Goal: Complete application form: Complete application form

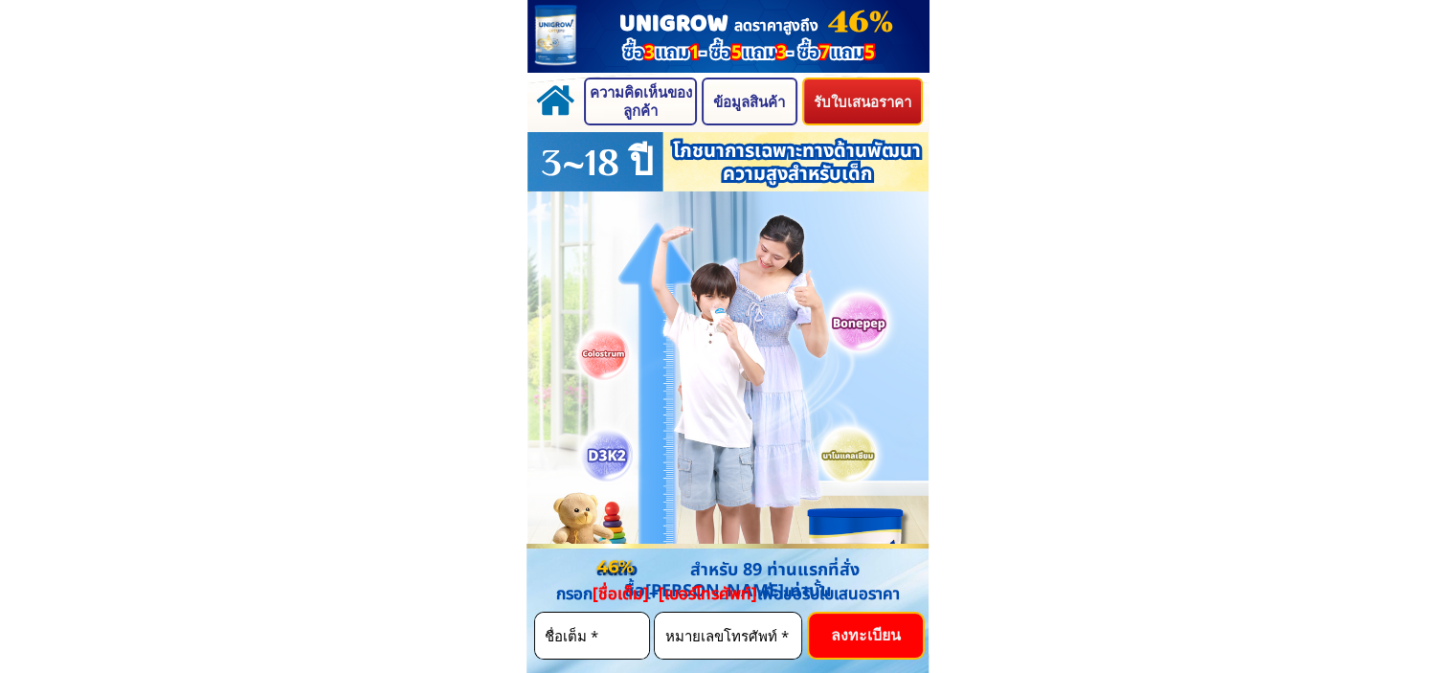
click at [865, 99] on p "รับใบเสนอราคา" at bounding box center [862, 101] width 118 height 44
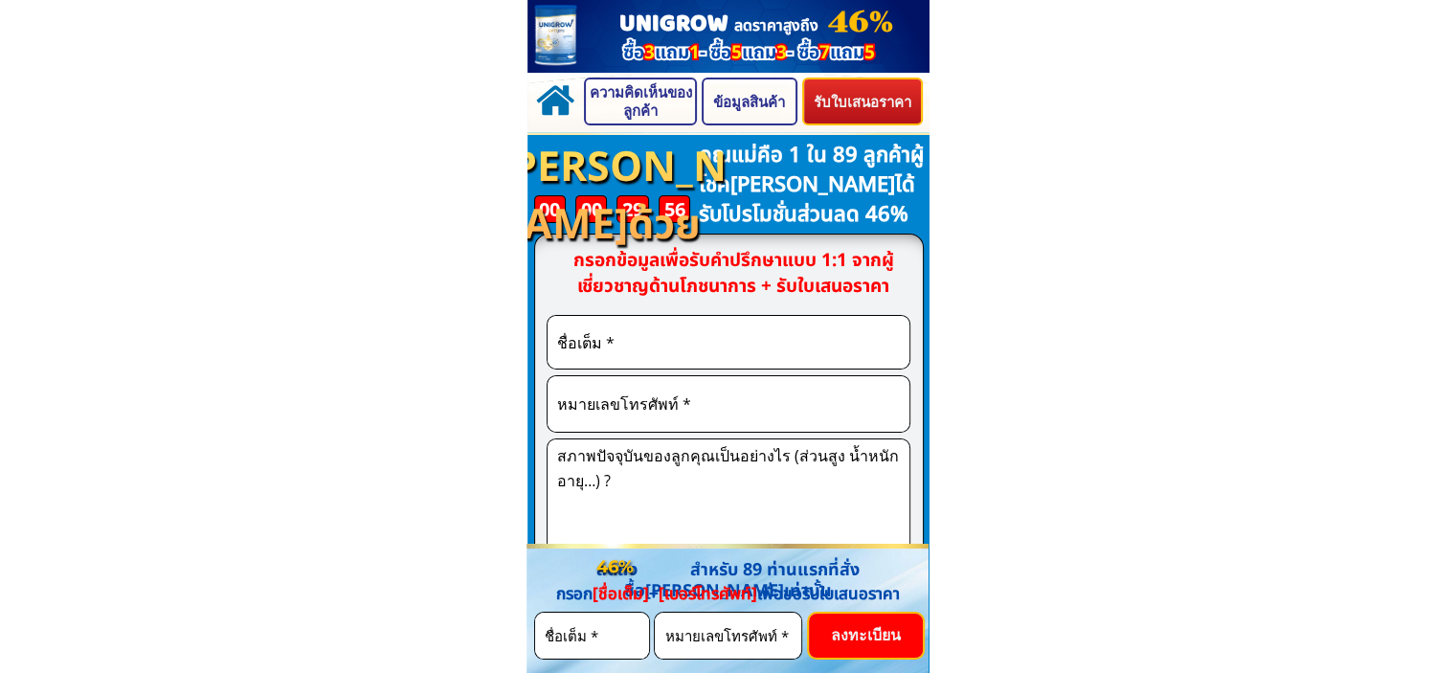
scroll to position [6275, 0]
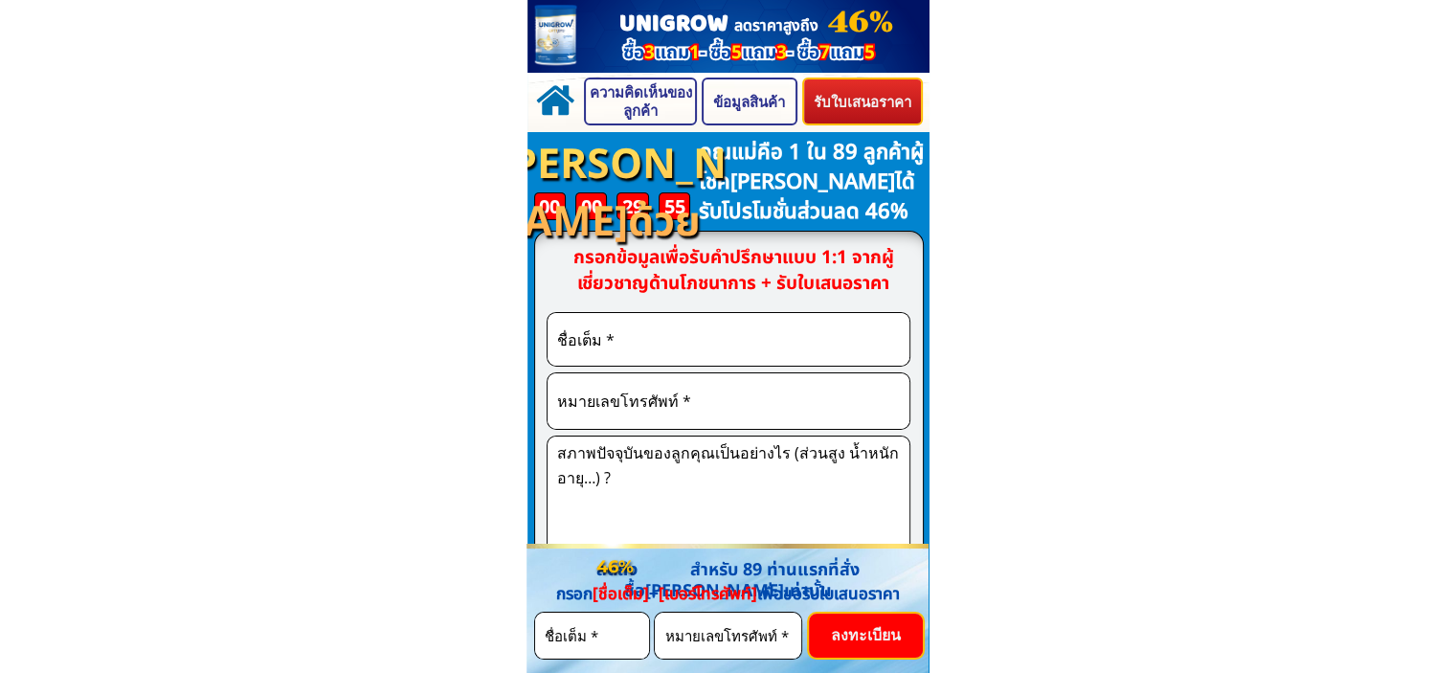
click at [658, 348] on input "text" at bounding box center [728, 339] width 352 height 53
type input "0396542275"
click at [652, 409] on input "tel" at bounding box center [728, 401] width 352 height 56
type input "test"
click at [684, 464] on textarea at bounding box center [728, 501] width 352 height 128
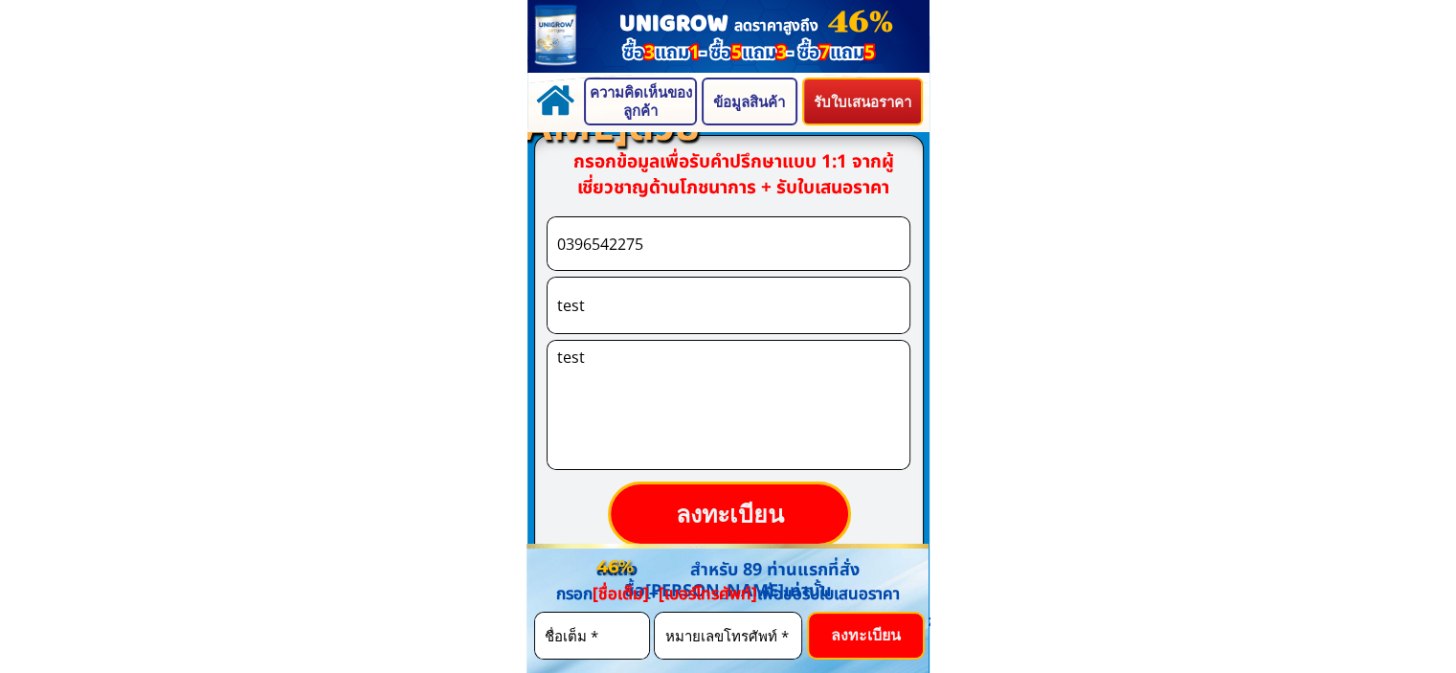
scroll to position [6467, 0]
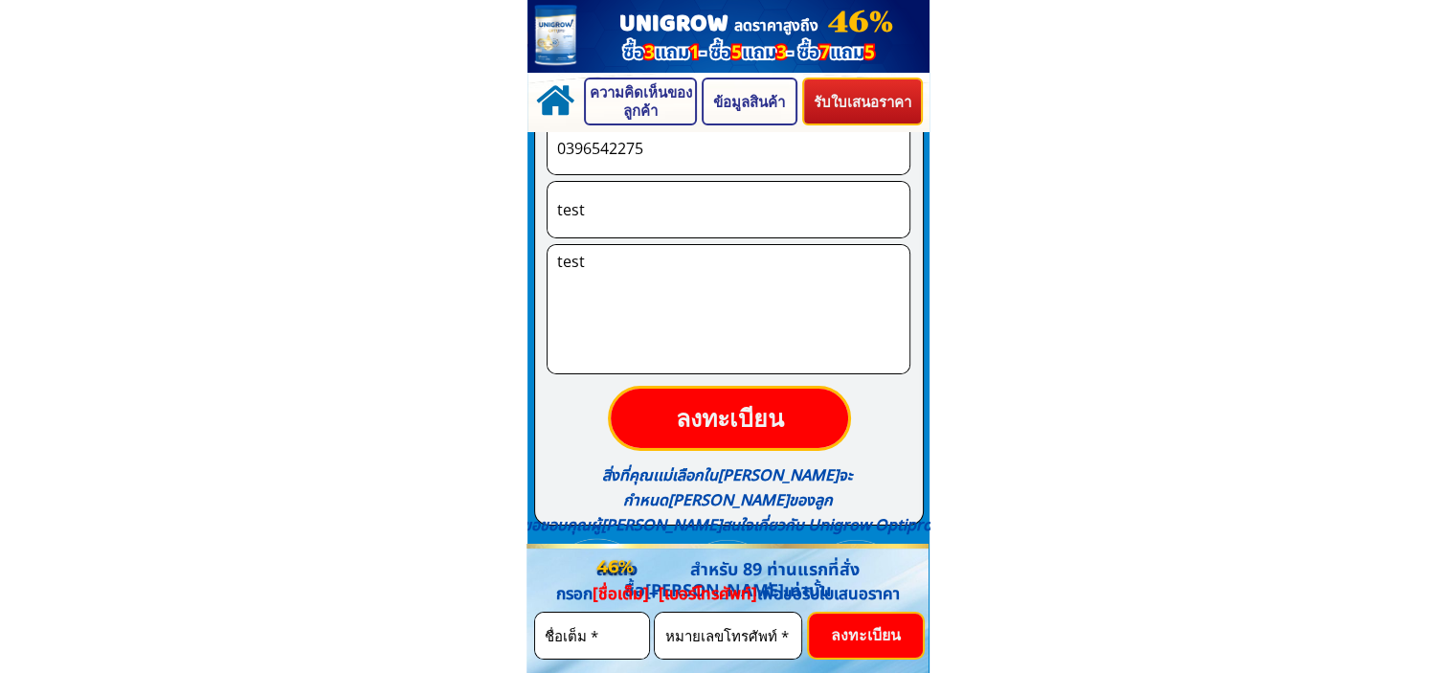
type textarea "test"
click at [754, 400] on p "ลงทะเบียน" at bounding box center [729, 418] width 241 height 60
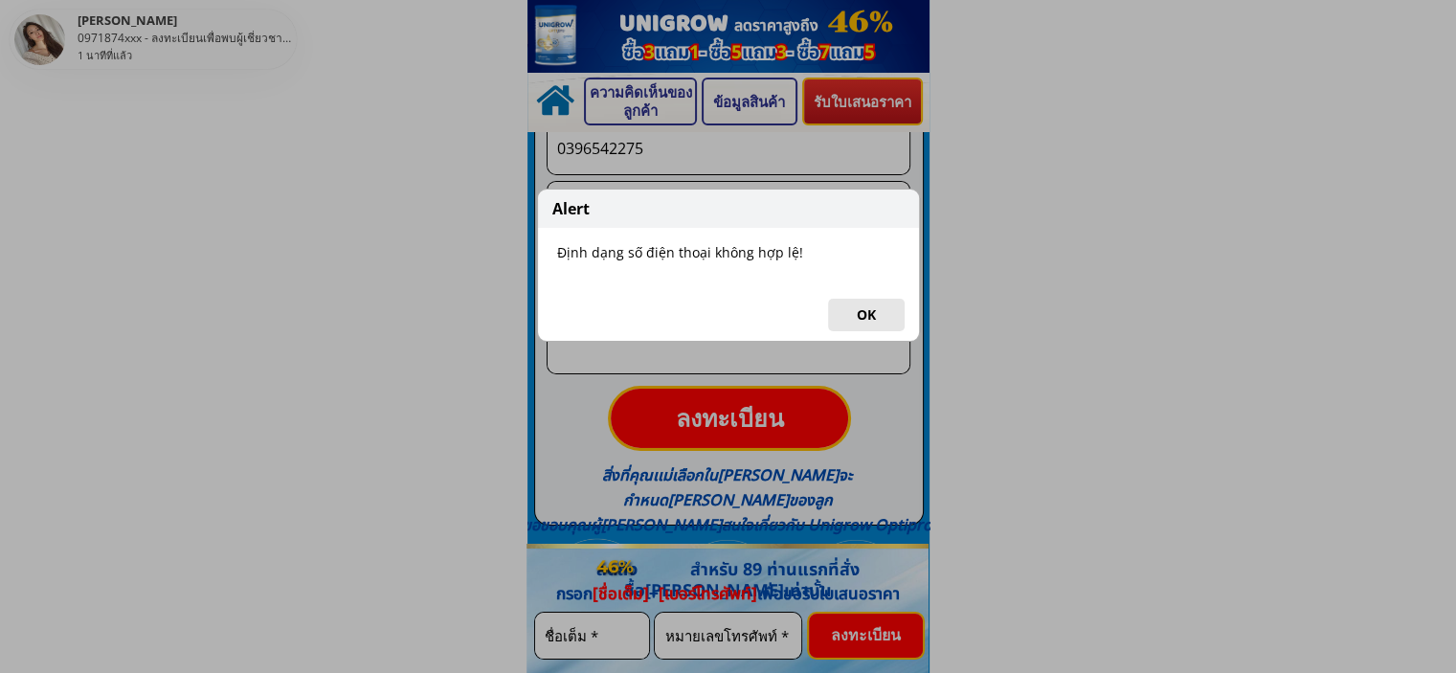
click at [846, 306] on button "OK" at bounding box center [866, 315] width 77 height 33
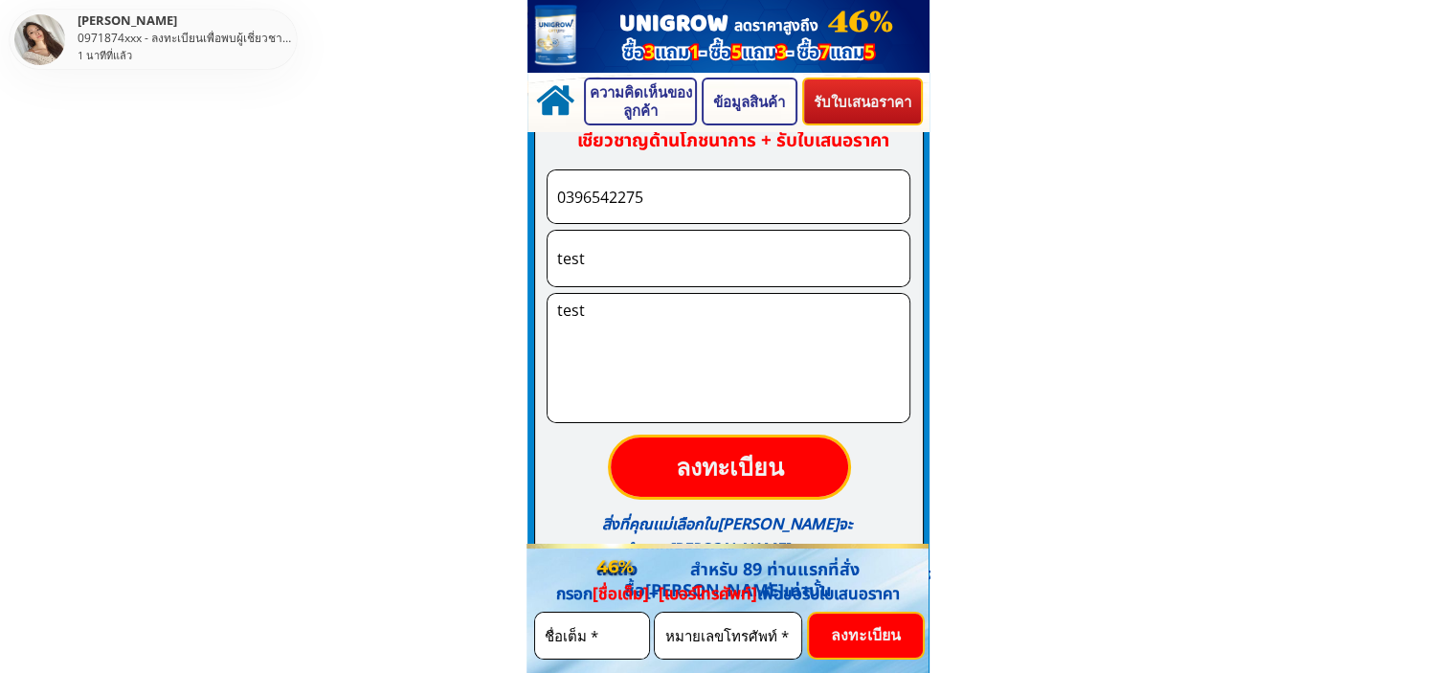
scroll to position [6371, 0]
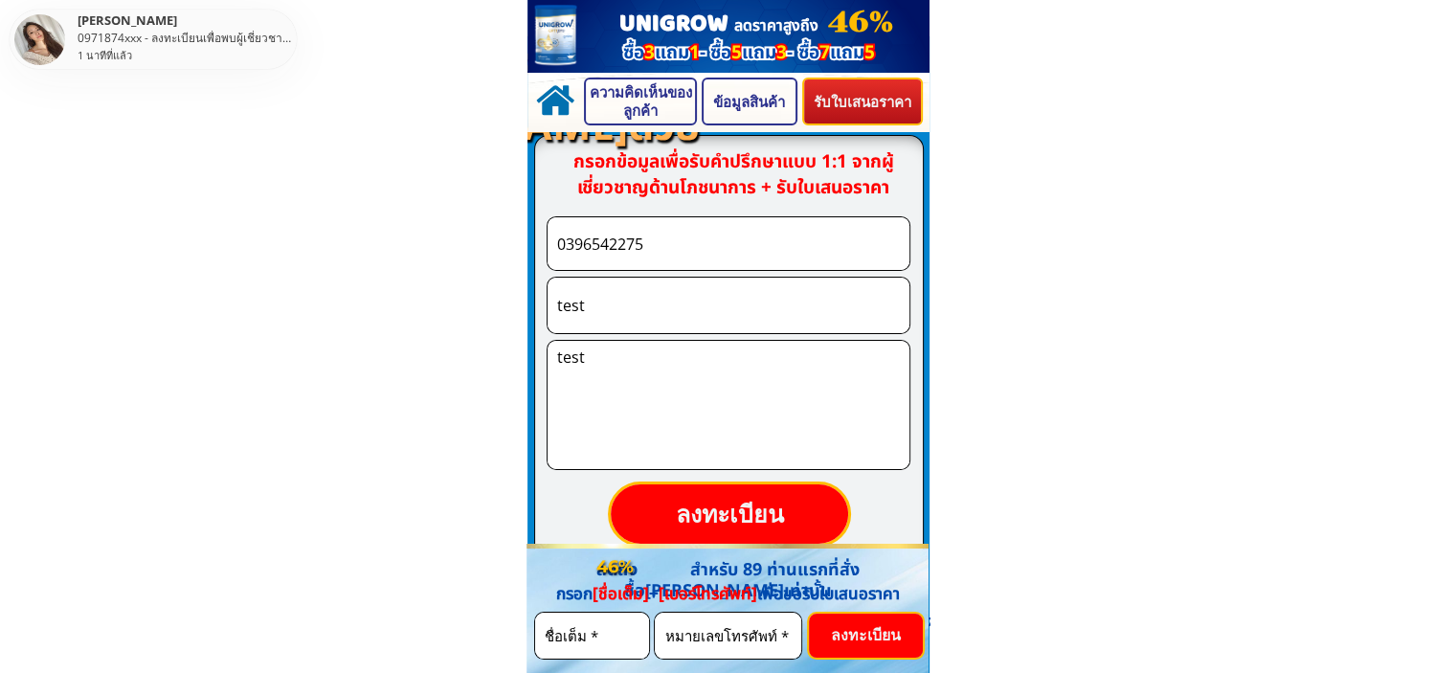
click at [687, 249] on input "0396542275" at bounding box center [728, 243] width 352 height 53
click at [784, 507] on p "ลงทะเบียน" at bounding box center [730, 512] width 240 height 59
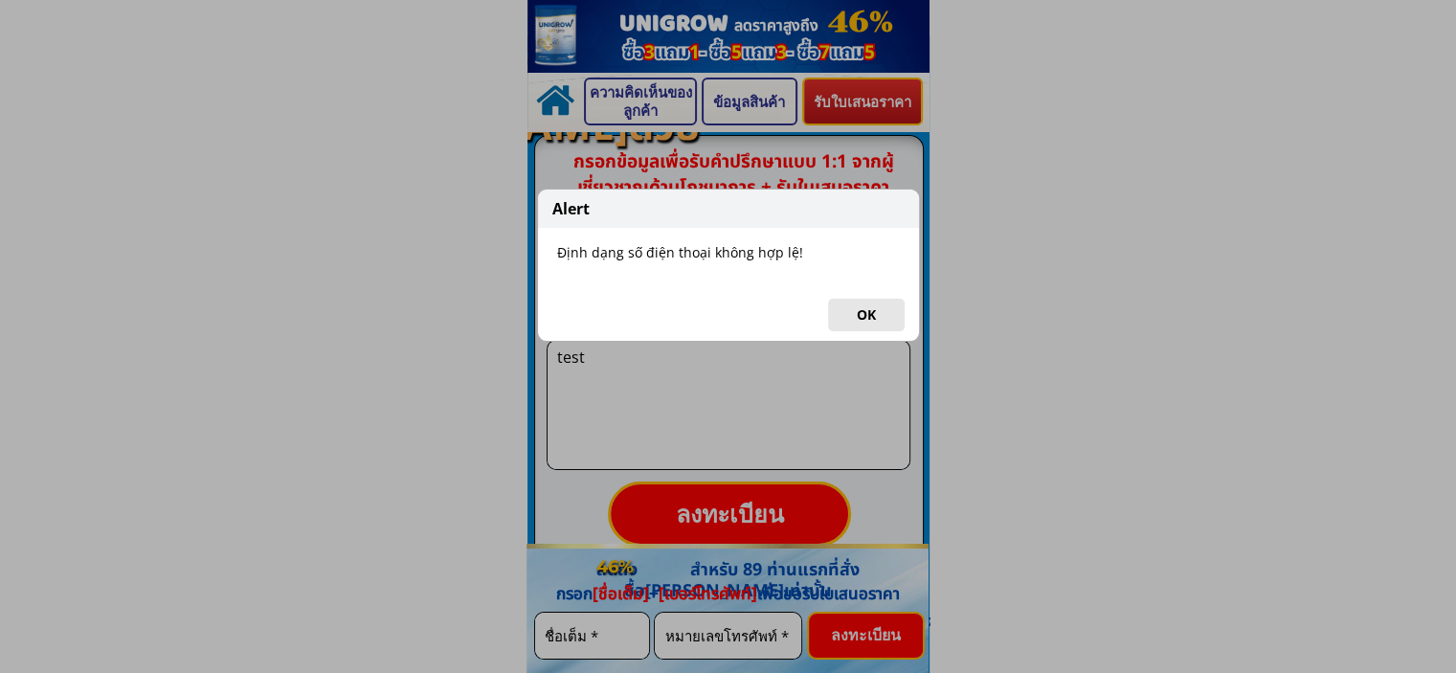
click at [850, 309] on button "OK" at bounding box center [866, 315] width 77 height 33
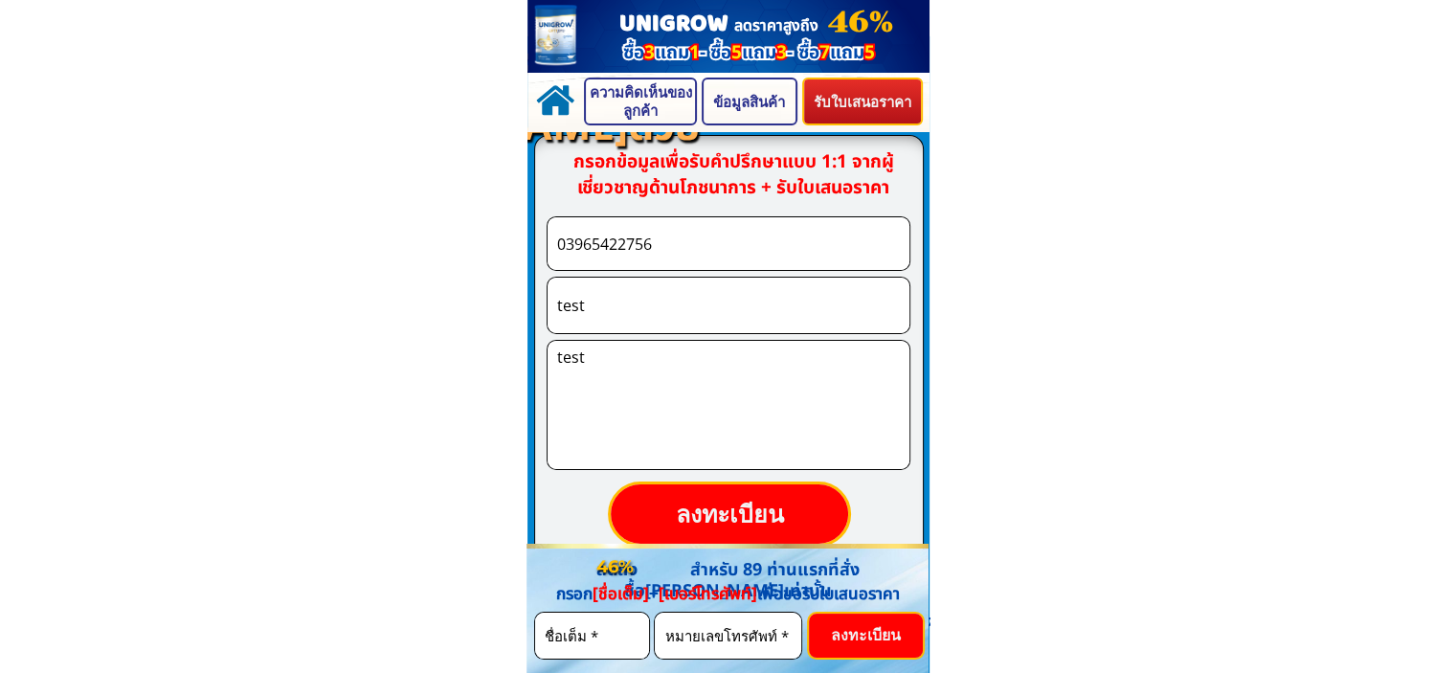
click at [689, 240] on input "03965422756" at bounding box center [728, 243] width 352 height 53
click at [731, 524] on p "ลงทะเบียน" at bounding box center [729, 512] width 247 height 61
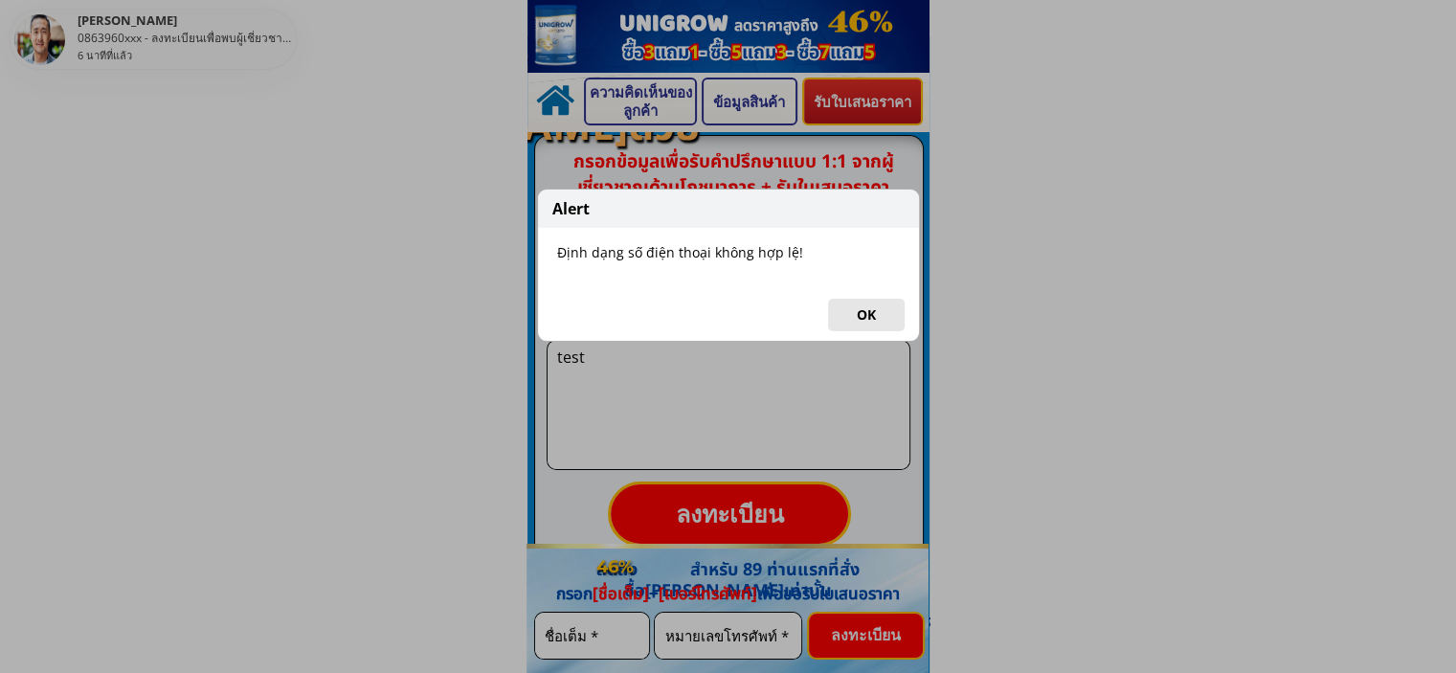
click at [850, 303] on button "OK" at bounding box center [866, 315] width 77 height 33
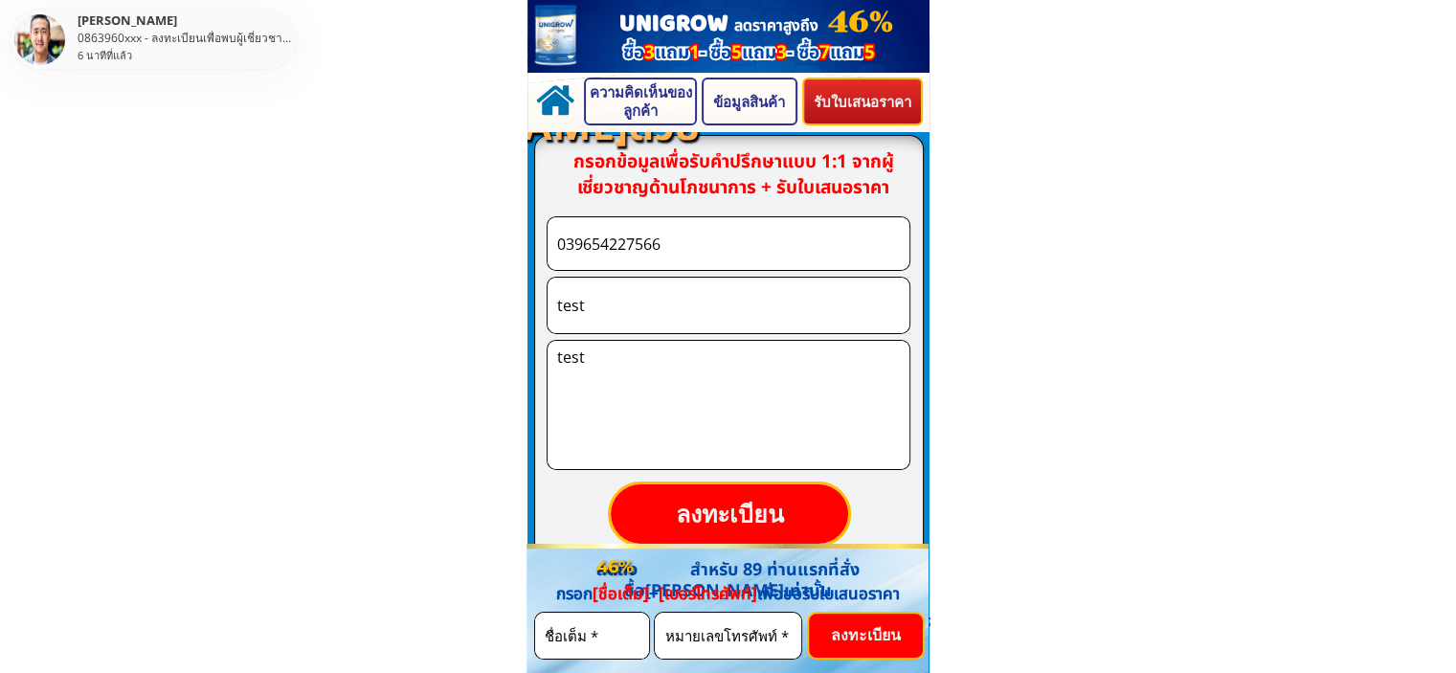
click at [707, 232] on input "039654227566" at bounding box center [728, 243] width 352 height 53
click button "submit" at bounding box center [0, 0] width 0 height 0
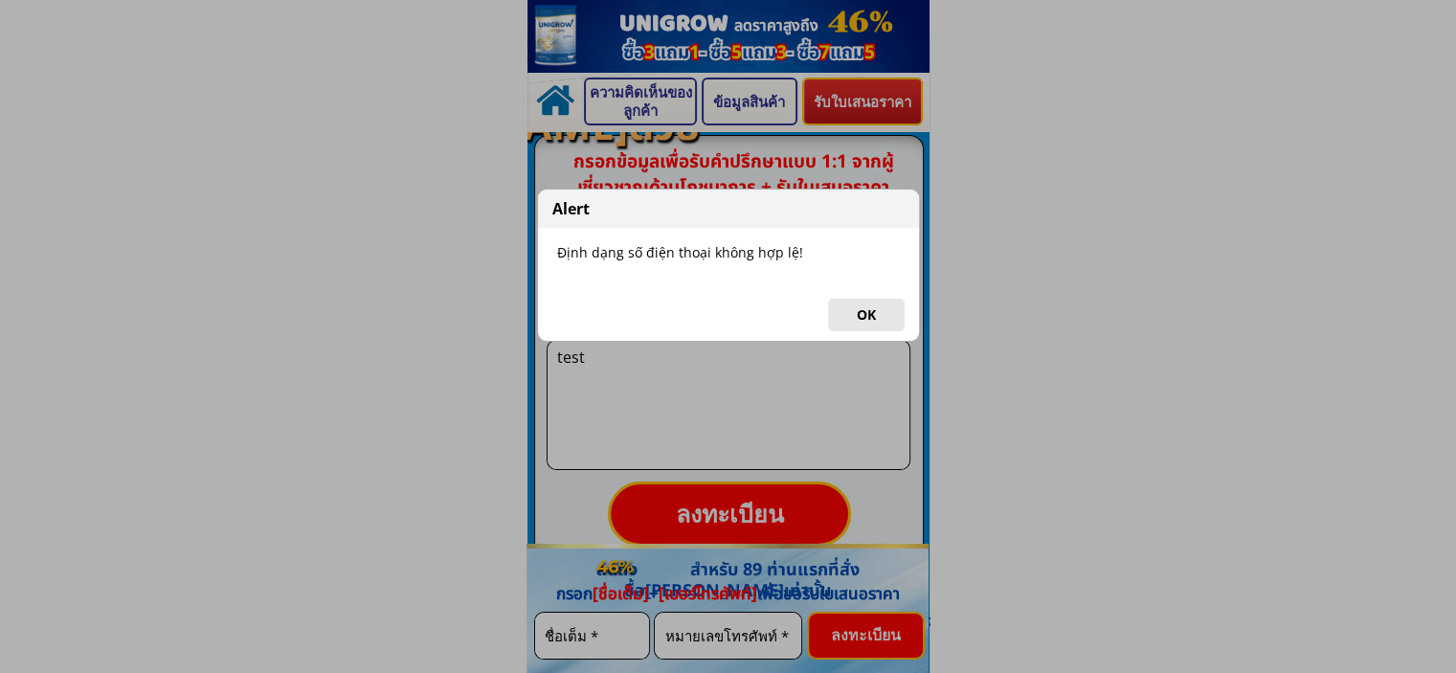
click at [869, 314] on button "OK" at bounding box center [866, 315] width 77 height 33
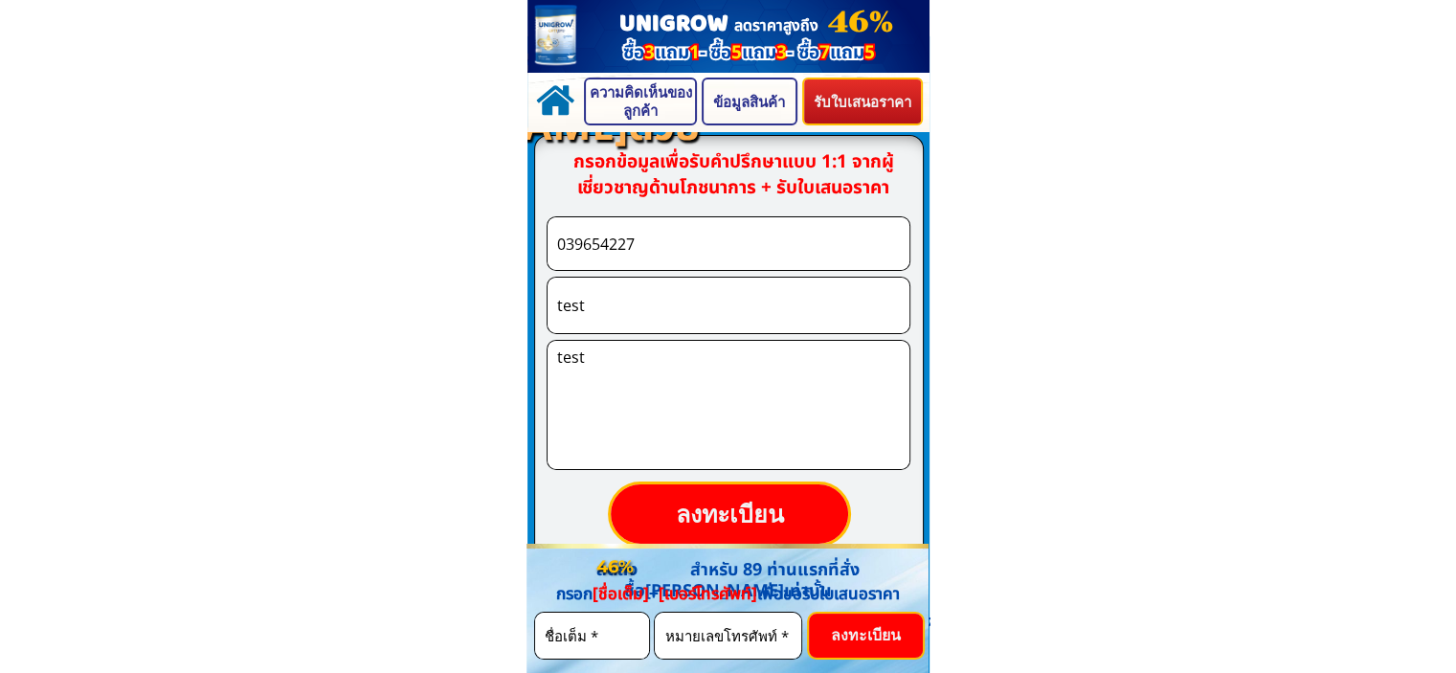
drag, startPoint x: 681, startPoint y: 244, endPoint x: 432, endPoint y: 249, distance: 248.9
click at [432, 249] on body "ลดราคาสูงถึง UNIGROW 46% ซื้อ 3 แถม 1 - ซื้อ 5 แถม 3 - ซื้อ 7 แถม 5 ซื้อ 3 แถม …" at bounding box center [728, 312] width 1456 height 13366
paste input "95503935"
type input "0955039357"
click at [731, 497] on p "ลงทะเบียน" at bounding box center [730, 513] width 252 height 62
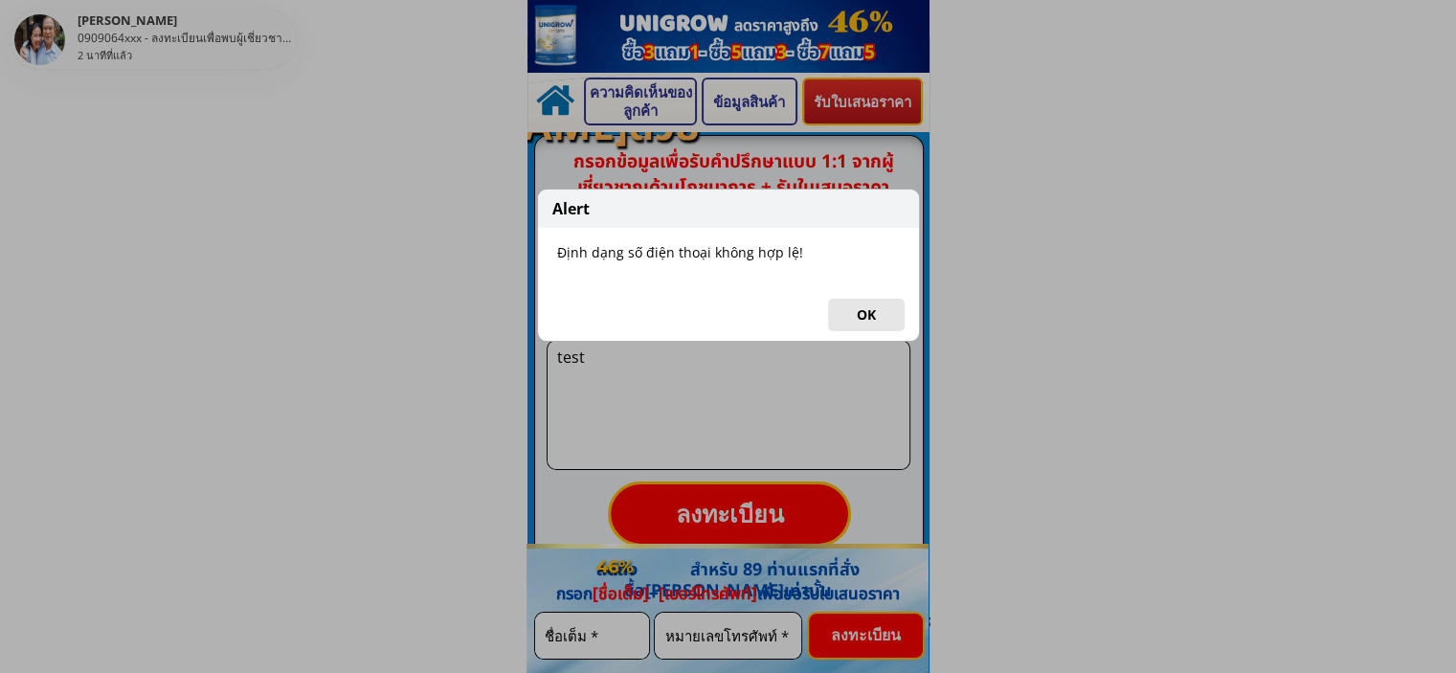
click at [854, 306] on button "OK" at bounding box center [866, 315] width 77 height 33
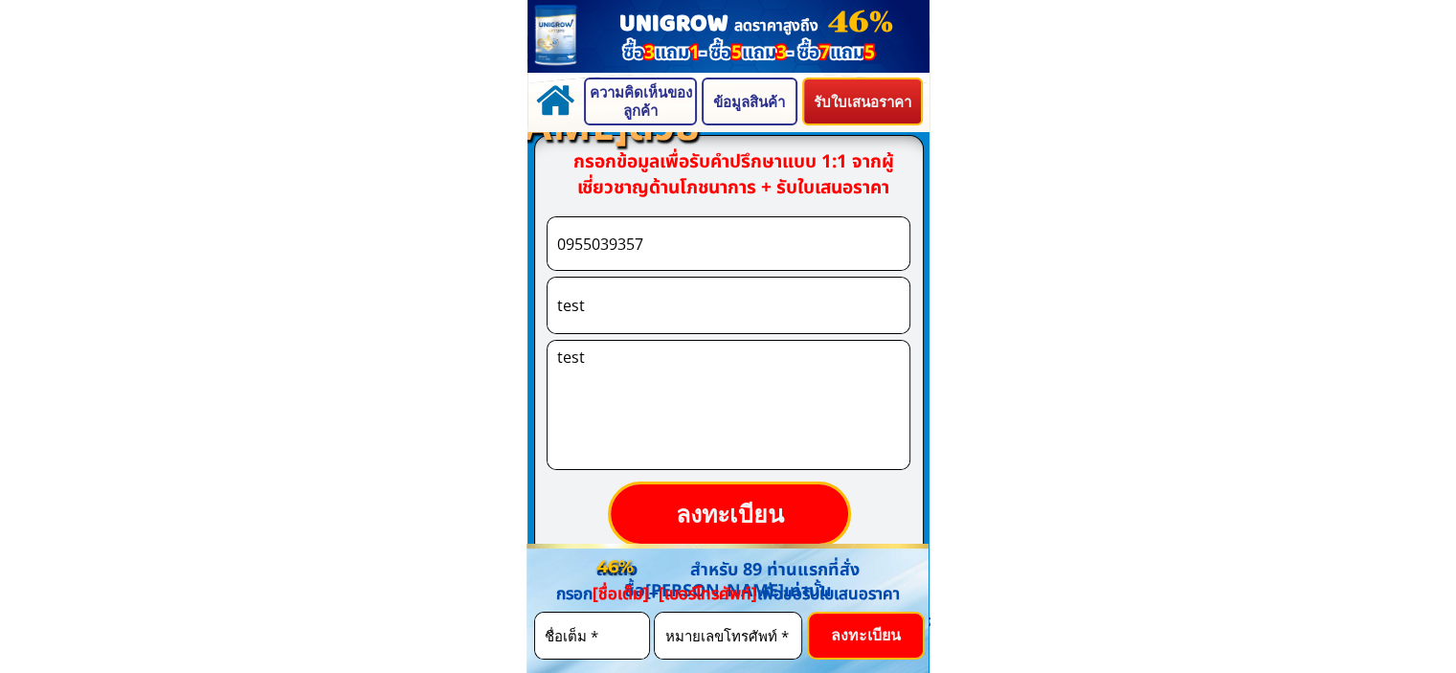
drag, startPoint x: 685, startPoint y: 247, endPoint x: 354, endPoint y: 247, distance: 331.2
click at [354, 247] on body "ลดราคาสูงถึง UNIGROW 46% ซื้อ 3 แถม 1 - ซื้อ 5 แถม 3 - ซื้อ 7 แถม 5 ซื้อ 3 แถม …" at bounding box center [728, 312] width 1456 height 13366
click at [618, 244] on input "text" at bounding box center [728, 243] width 352 height 53
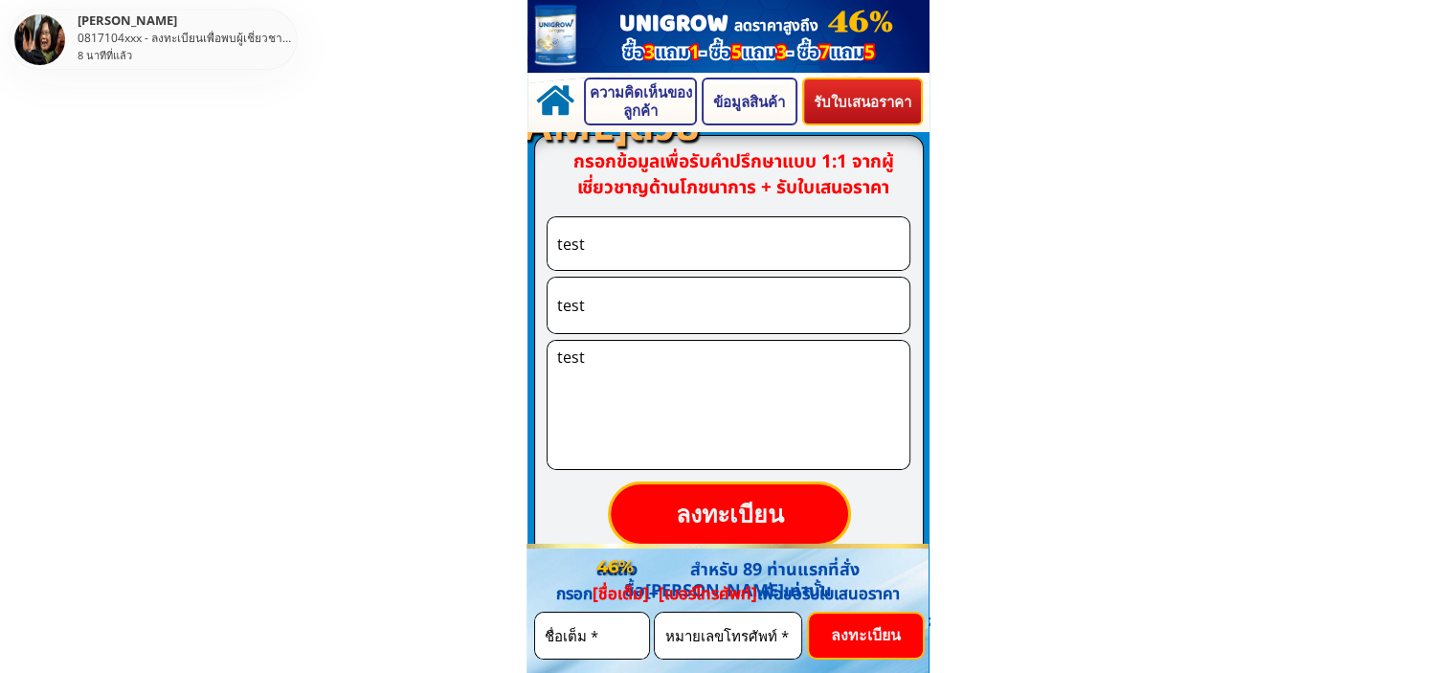
type input "test"
drag, startPoint x: 641, startPoint y: 317, endPoint x: 460, endPoint y: 311, distance: 182.0
click at [460, 311] on body "ลดราคาสูงถึง UNIGROW 46% ซื้อ 3 แถม 1 - ซื้อ 5 แถม 3 - ซื้อ 7 แถม 5 ซื้อ 3 แถม …" at bounding box center [728, 312] width 1456 height 13366
paste input "0955039357"
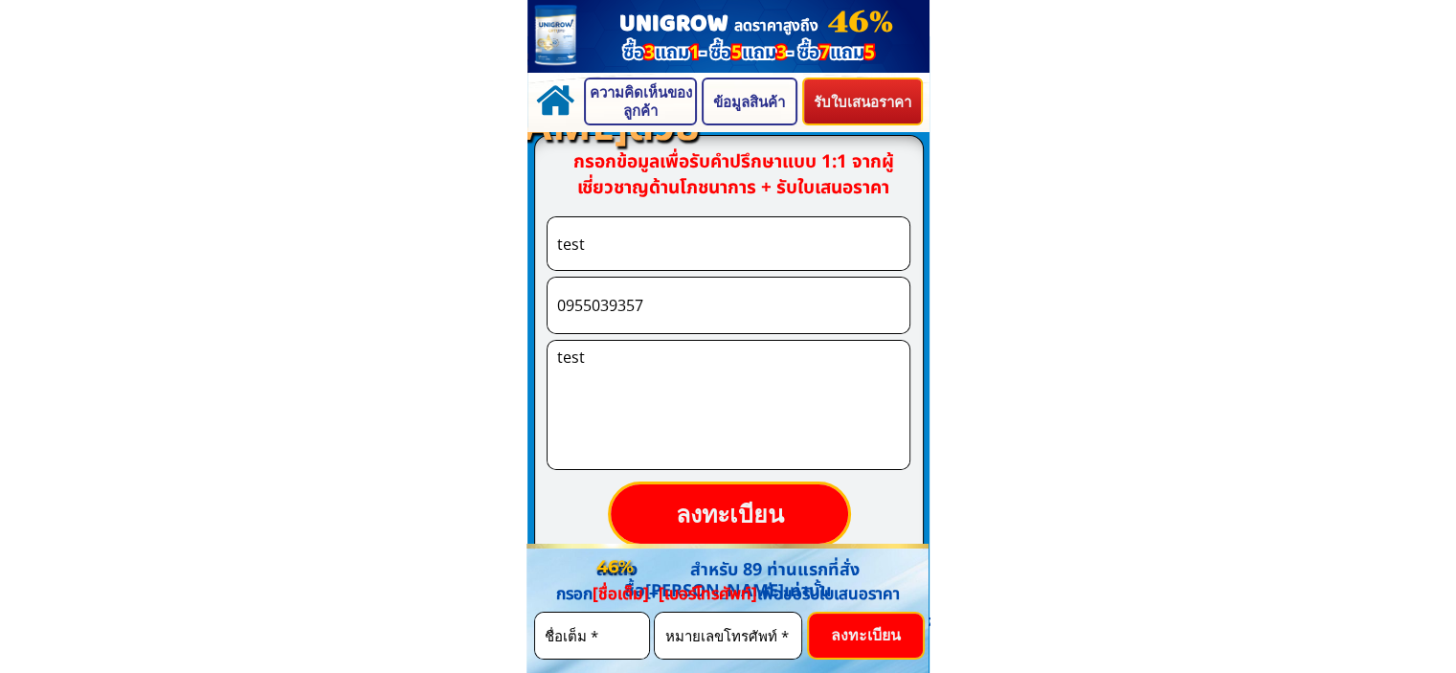
type input "0955039357"
click at [694, 507] on p "ลงทะเบียน" at bounding box center [729, 512] width 239 height 59
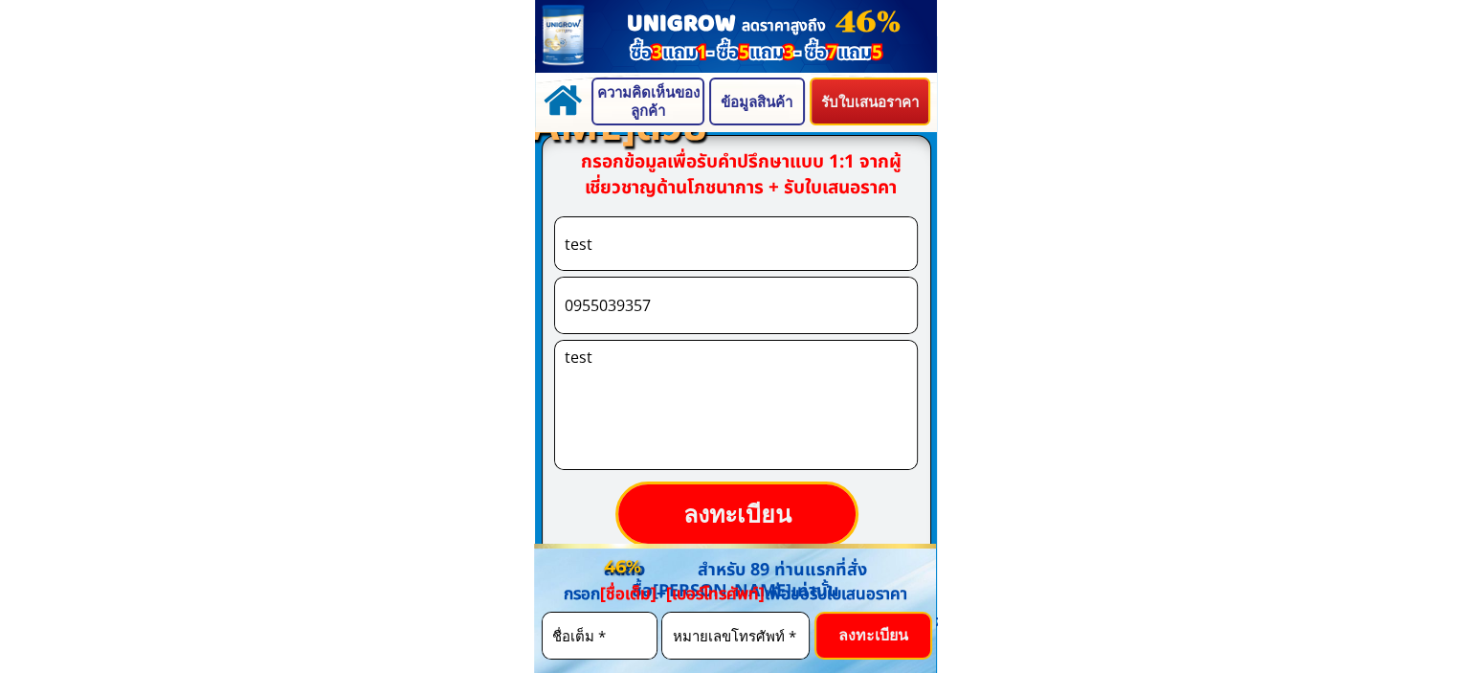
scroll to position [0, 0]
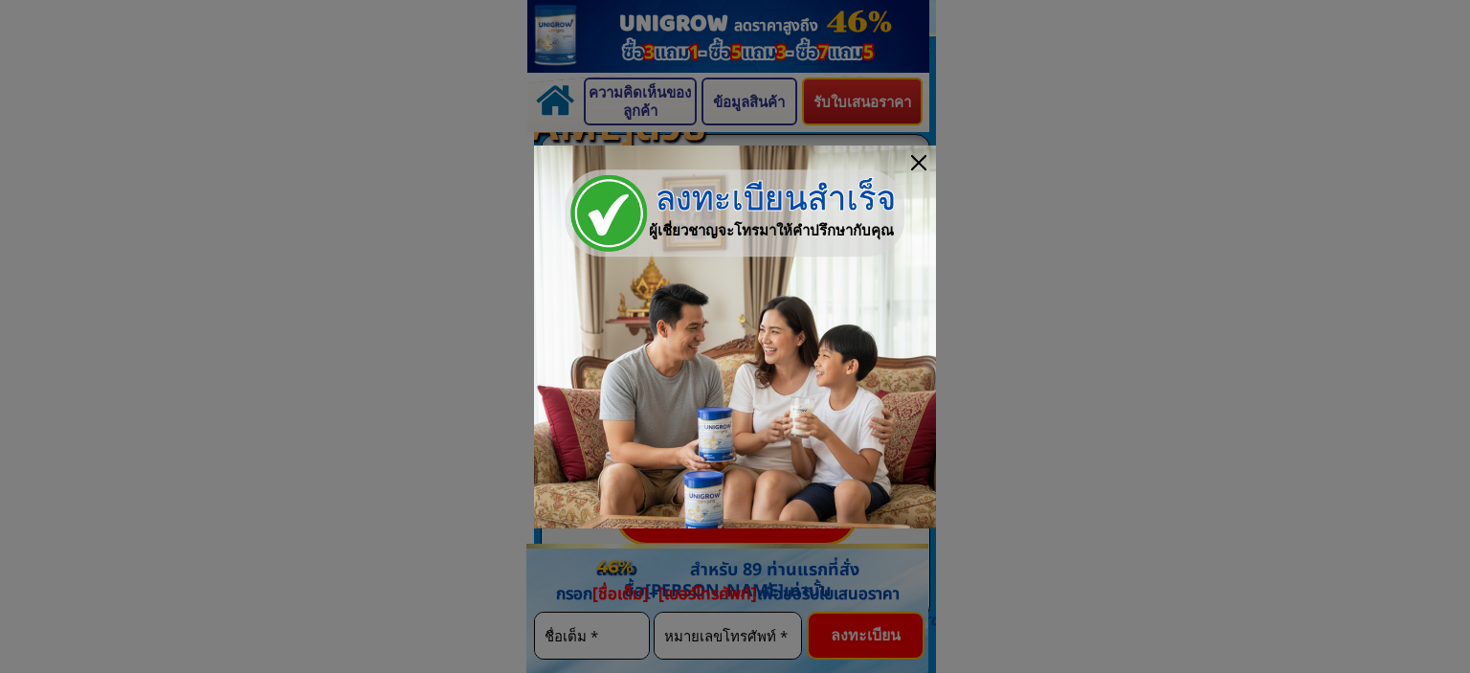
click at [920, 162] on div at bounding box center [918, 162] width 15 height 15
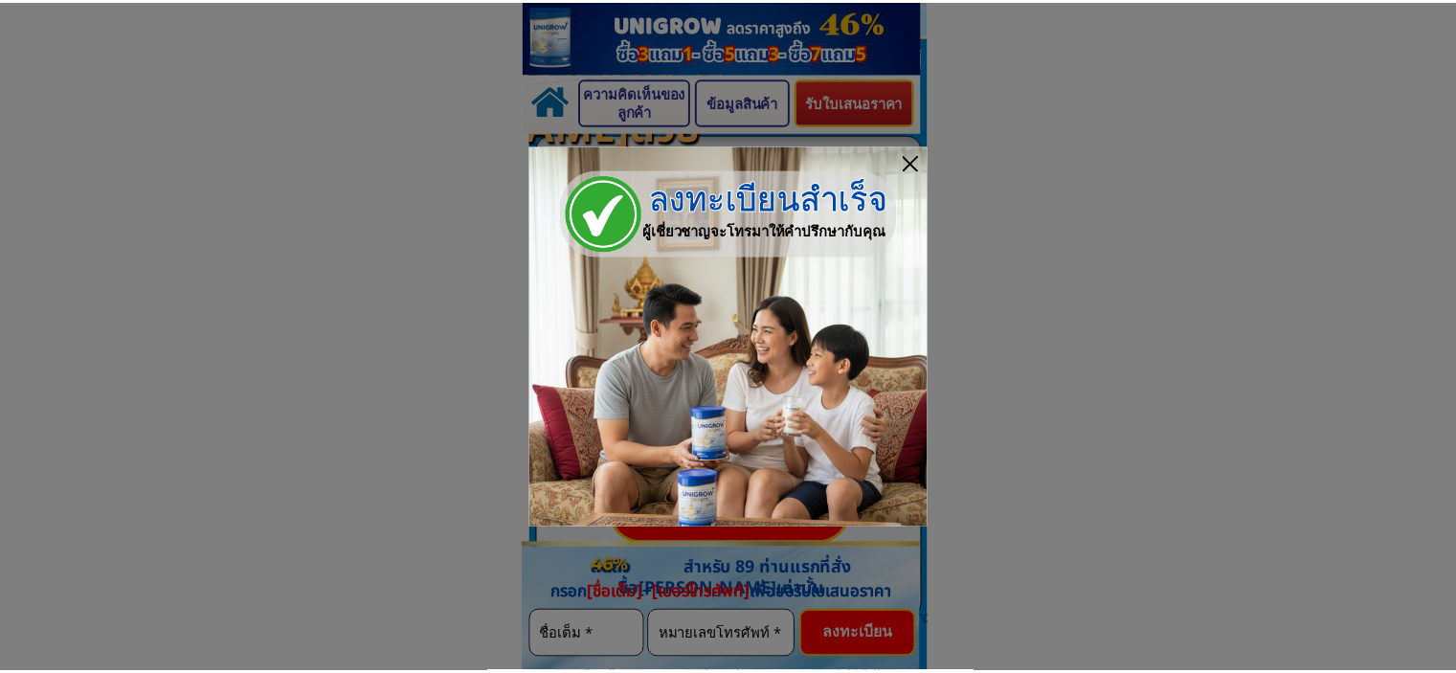
scroll to position [6371, 0]
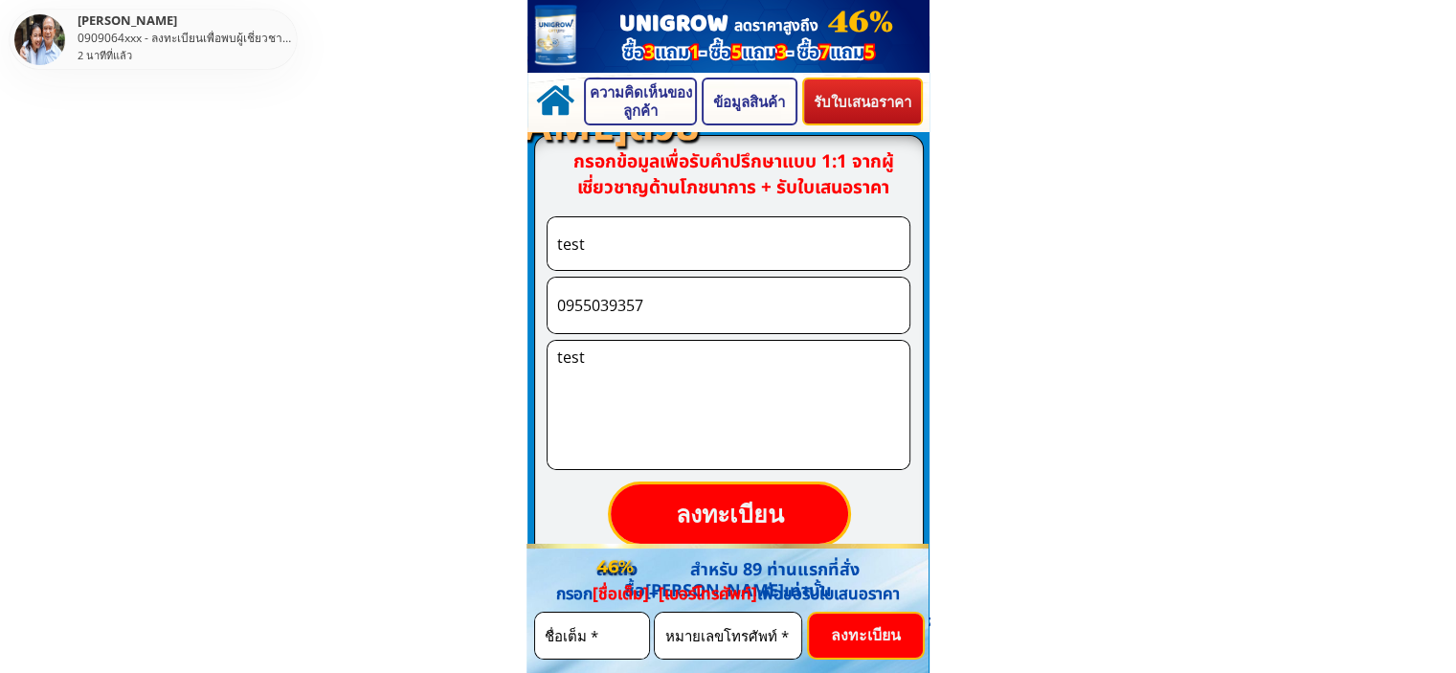
drag, startPoint x: 1190, startPoint y: 0, endPoint x: 1372, endPoint y: 125, distance: 220.9
click at [1371, 129] on body "ลดราคาสูงถึง UNIGROW 46% ซื้อ 3 แถม 1 - ซื้อ 5 แถม 3 - ซื้อ 7 แถม 5 ซื้อ 3 แถม …" at bounding box center [728, 312] width 1456 height 13366
